Goal: Information Seeking & Learning: Check status

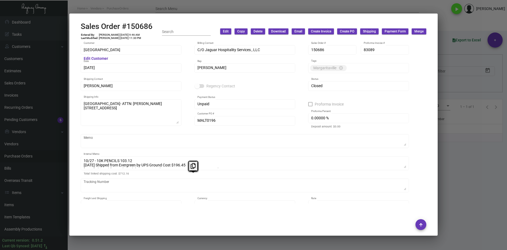
scroll to position [2439, 0]
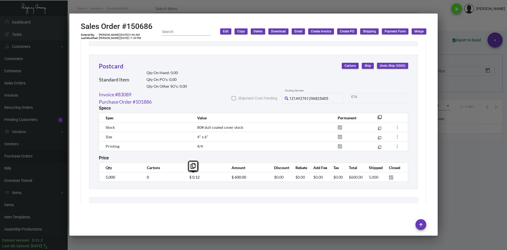
click at [187, 14] on mat-dialog-container "Sales Order #150686 Entered By: [PERSON_NAME] [DATE] 9:46 AM Last Modified: [PE…" at bounding box center [253, 125] width 369 height 222
click at [139, 8] on div at bounding box center [253, 125] width 507 height 250
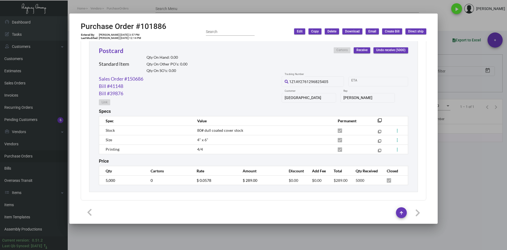
drag, startPoint x: 241, startPoint y: 240, endPoint x: 218, endPoint y: 233, distance: 23.4
click at [241, 240] on div at bounding box center [253, 125] width 507 height 250
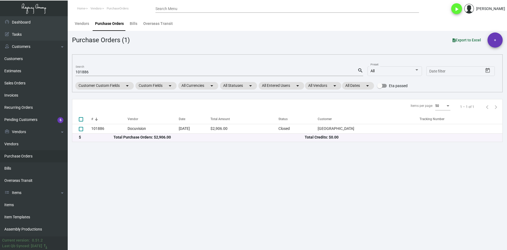
click at [77, 70] on input "101886" at bounding box center [217, 72] width 282 height 4
paste input "59"
type input "105986"
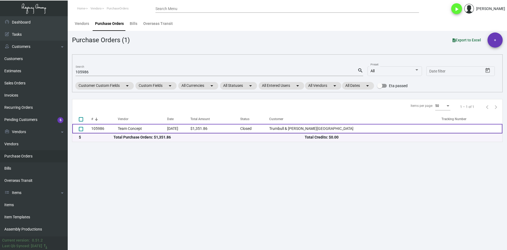
click at [138, 129] on td "Team Concept" at bounding box center [142, 128] width 49 height 9
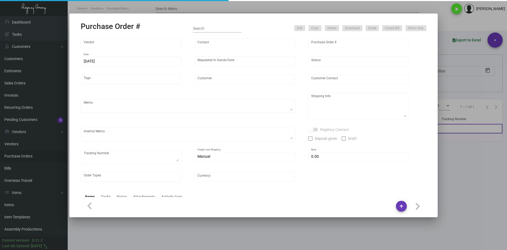
type input "Team Concept"
type input "[PERSON_NAME]"
type input "105986"
type input "[DATE]"
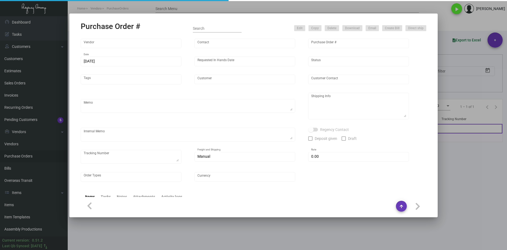
type input "Trumbull & [PERSON_NAME][GEOGRAPHIC_DATA]"
type textarea "***ANY PRICE DISCREPANCY MUST BE CALLED OUT PRIOR TO PROCEEDING WITH THIS ORDER…"
type textarea "Regency Group NJ - [PERSON_NAME] [STREET_ADDRESS]"
type textarea "[DATE] Shipped from Team Concept by UPS Ground Cost $92.70 to [GEOGRAPHIC_DATA]"
checkbox input "true"
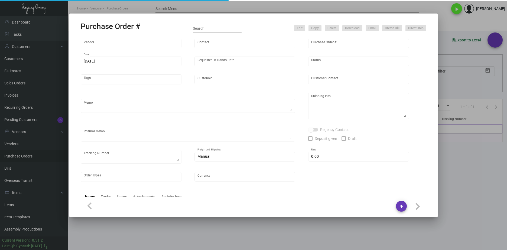
type input "$ 0.00"
type input "United States Dollar $"
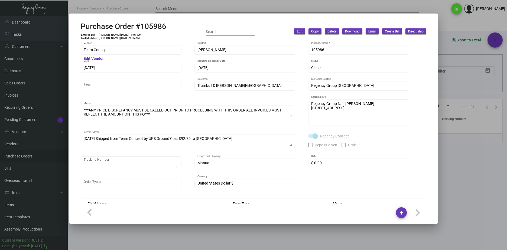
click at [72, 49] on mat-dialog-container "Purchase Order #105986 Entered By: [PERSON_NAME] [DATE] 11:01 AM Last Modified:…" at bounding box center [253, 119] width 369 height 211
click at [110, 76] on div "[DATE] Date" at bounding box center [131, 70] width 101 height 15
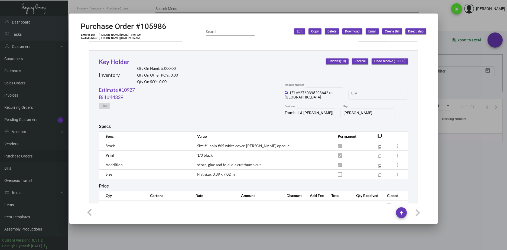
scroll to position [265, 0]
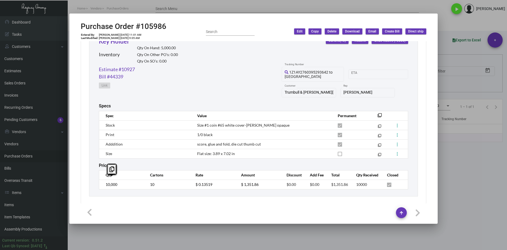
click at [90, 174] on div "Key Holder Inventory Qty On Hand: 5,000.00 Qty On Other PO’s: 0.00 Qty On SO’s:…" at bounding box center [253, 113] width 329 height 167
click at [193, 180] on td "$ 0.13519" at bounding box center [213, 184] width 46 height 9
click at [160, 88] on div "Estimate #10927 Bill #44339 Link 1Z1AY2760395293642 to NJ Tracking Number Start…" at bounding box center [253, 85] width 309 height 38
drag, startPoint x: 141, startPoint y: 70, endPoint x: 98, endPoint y: 70, distance: 42.8
click at [98, 70] on div "Key Holder Inventory Qty On Hand: 5,000.00 Qty On Other PO’s: 0.00 Qty On SO’s:…" at bounding box center [253, 113] width 329 height 167
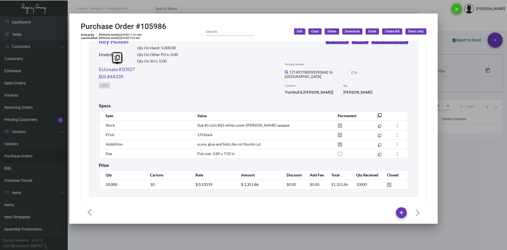
copy link "Estimate #10927"
click at [121, 67] on link "Estimate #10927" at bounding box center [117, 69] width 36 height 7
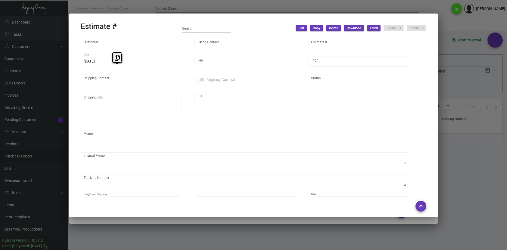
type input "Trumbull & [PERSON_NAME][GEOGRAPHIC_DATA]"
type input "INVOICE INVOICE"
type input "10927"
type input "[DATE]"
type input "[PERSON_NAME]"
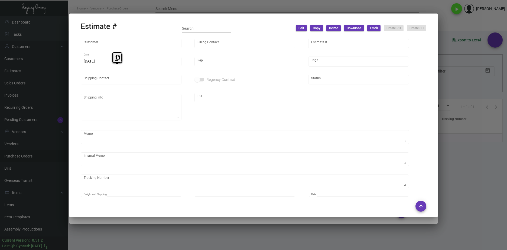
type input "[PERSON_NAME]"
type input "United States Dollar $"
type input "$ 0.00"
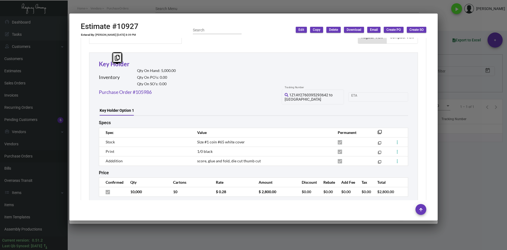
scroll to position [287, 0]
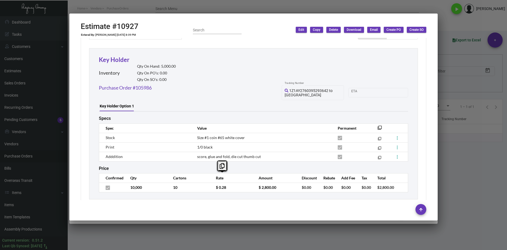
click at [207, 183] on tr "10,000 10 $ 0.28 $ 2,800.00 $0.00 $0.00 $0.00 $0.00 $2,800.00" at bounding box center [253, 187] width 309 height 9
